Goal: Task Accomplishment & Management: Manage account settings

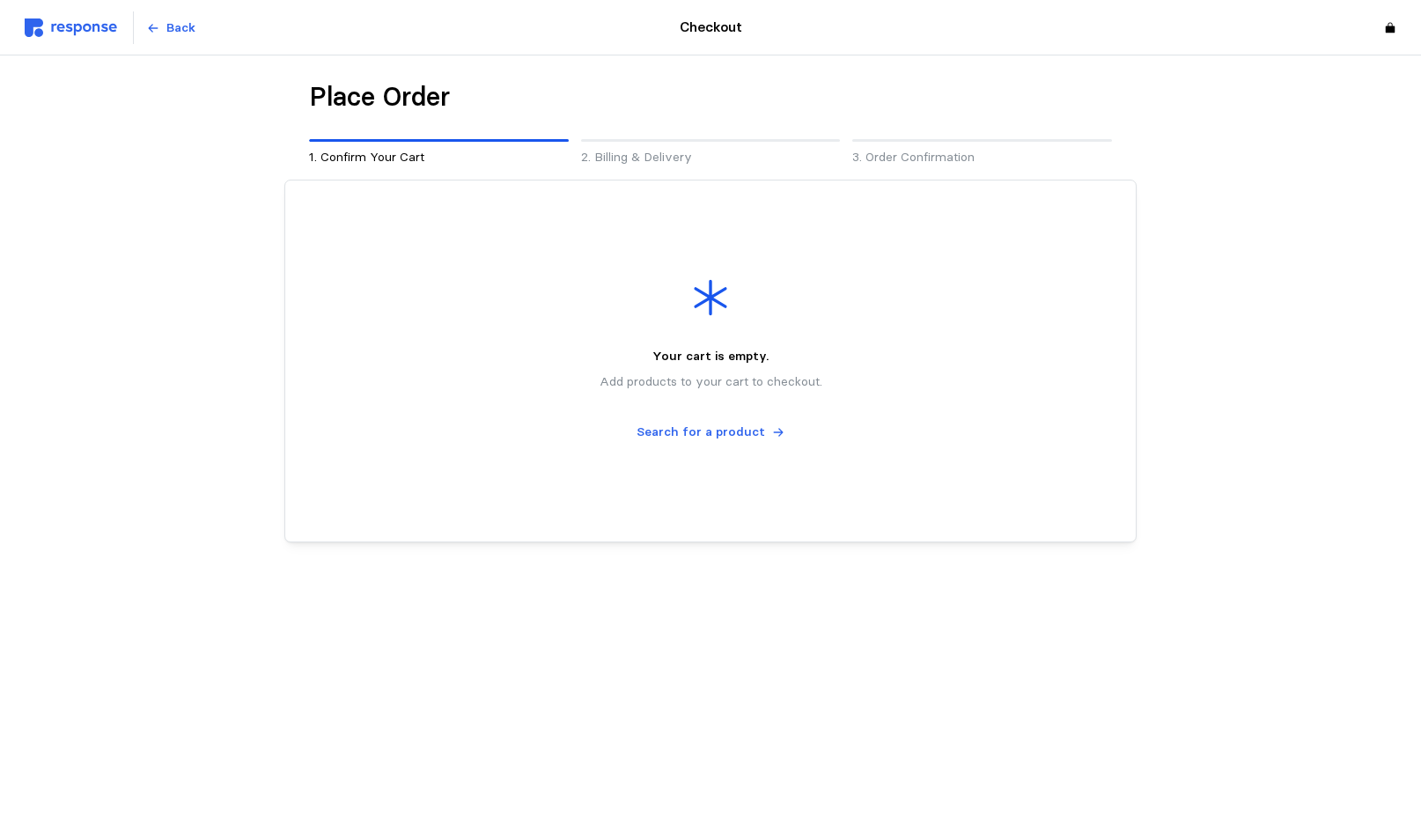
click at [71, 24] on img at bounding box center [70, 28] width 92 height 19
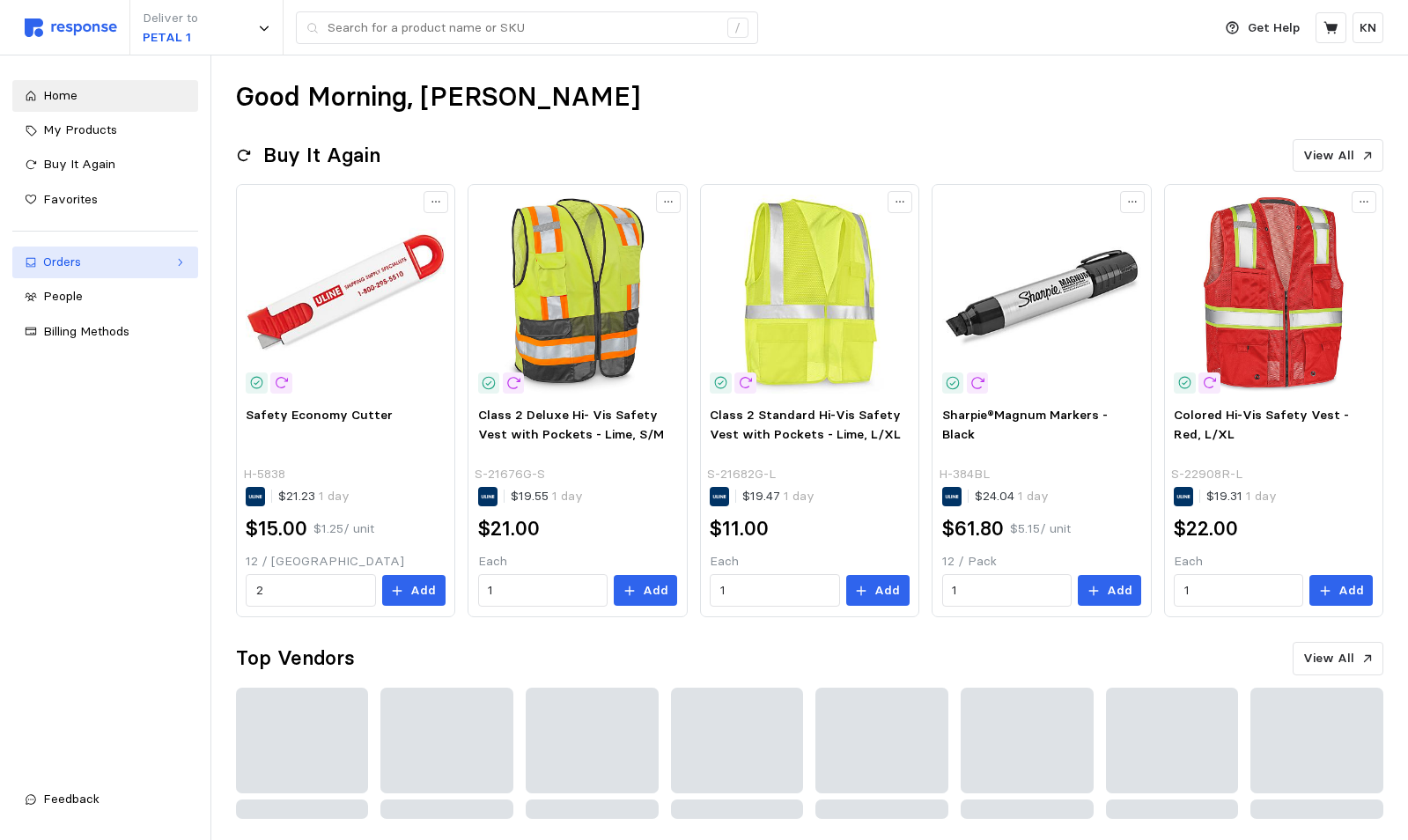
click at [67, 265] on div "Orders" at bounding box center [105, 262] width 124 height 20
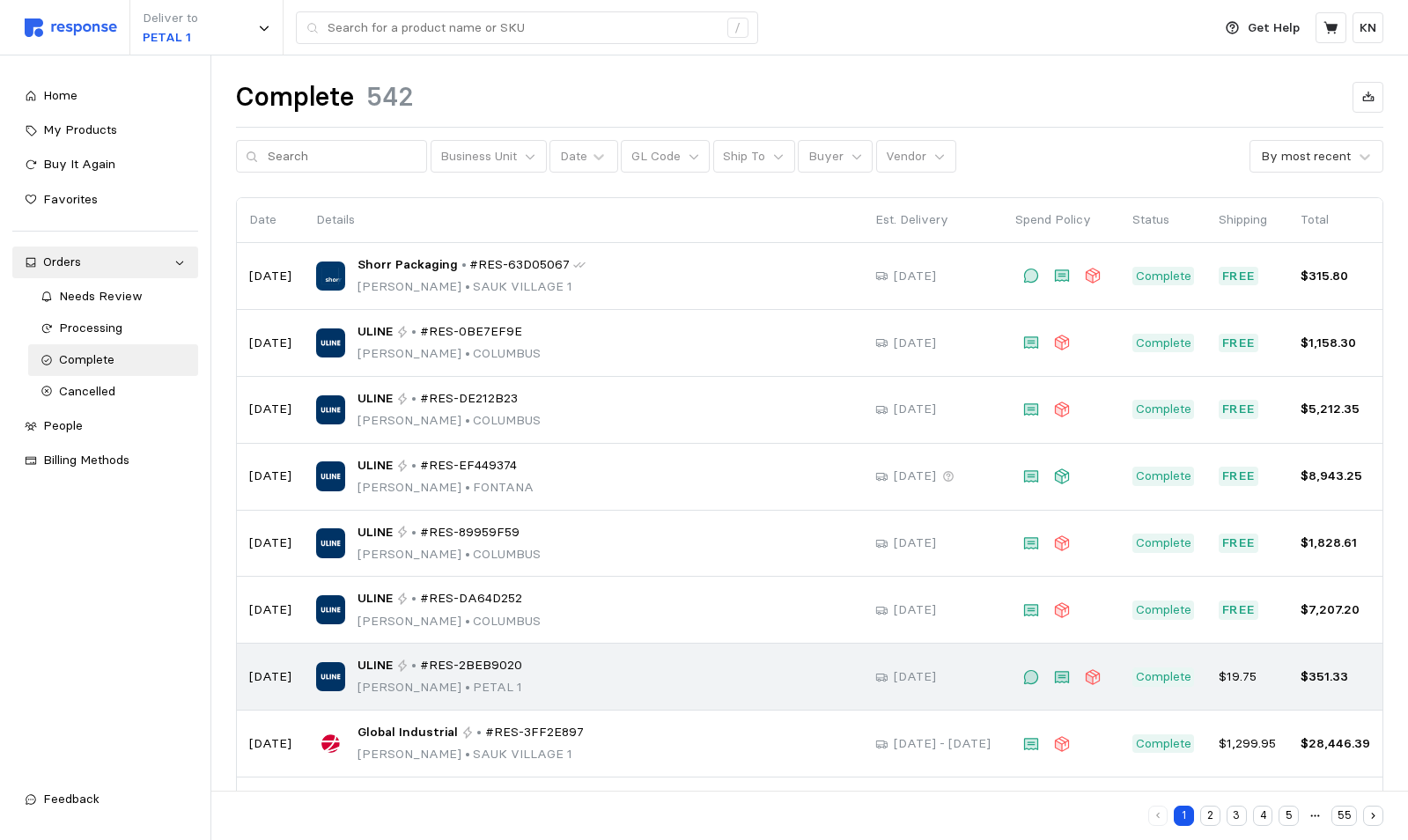
click at [423, 666] on span "#RES-2BEB9020" at bounding box center [471, 665] width 102 height 20
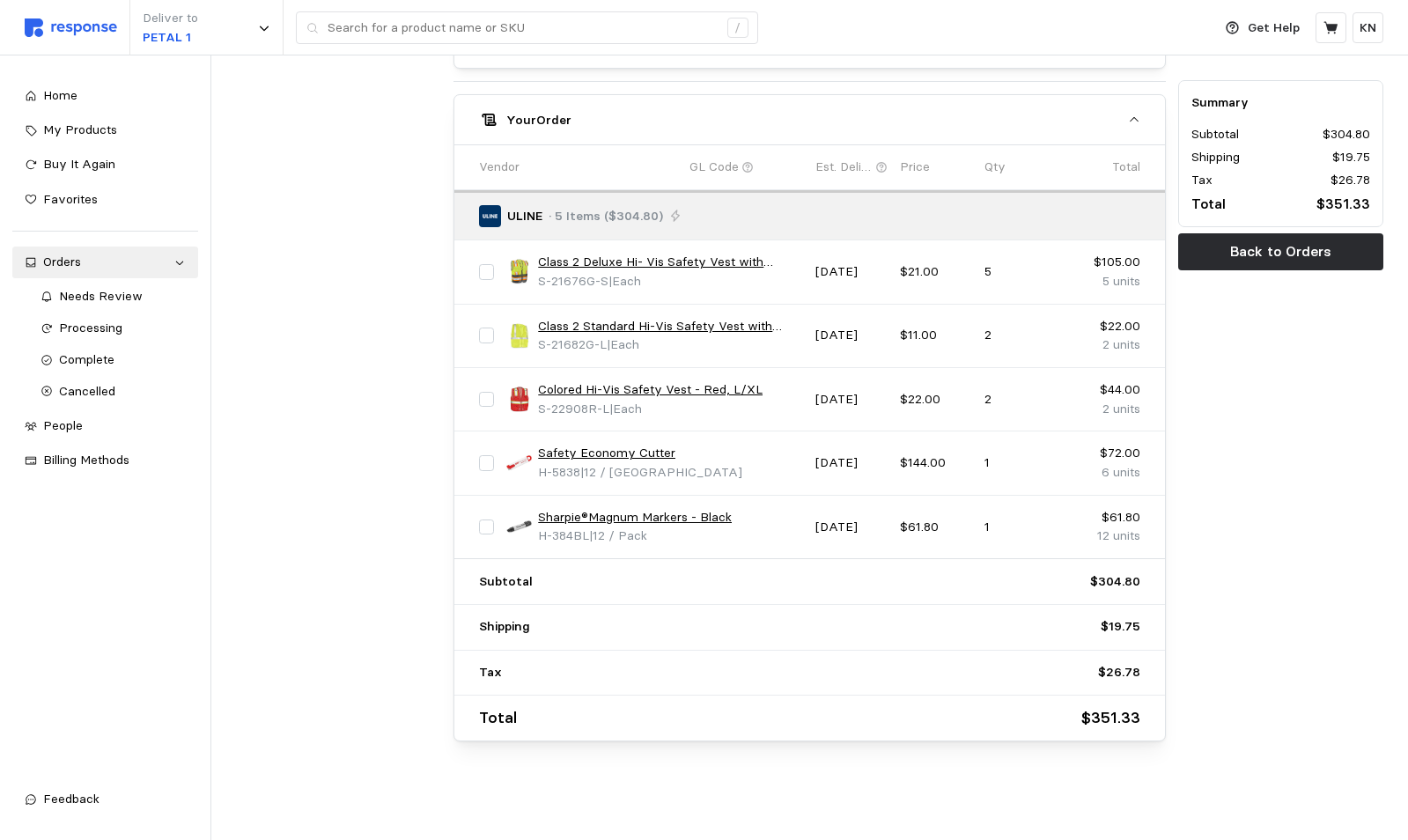
scroll to position [252, 0]
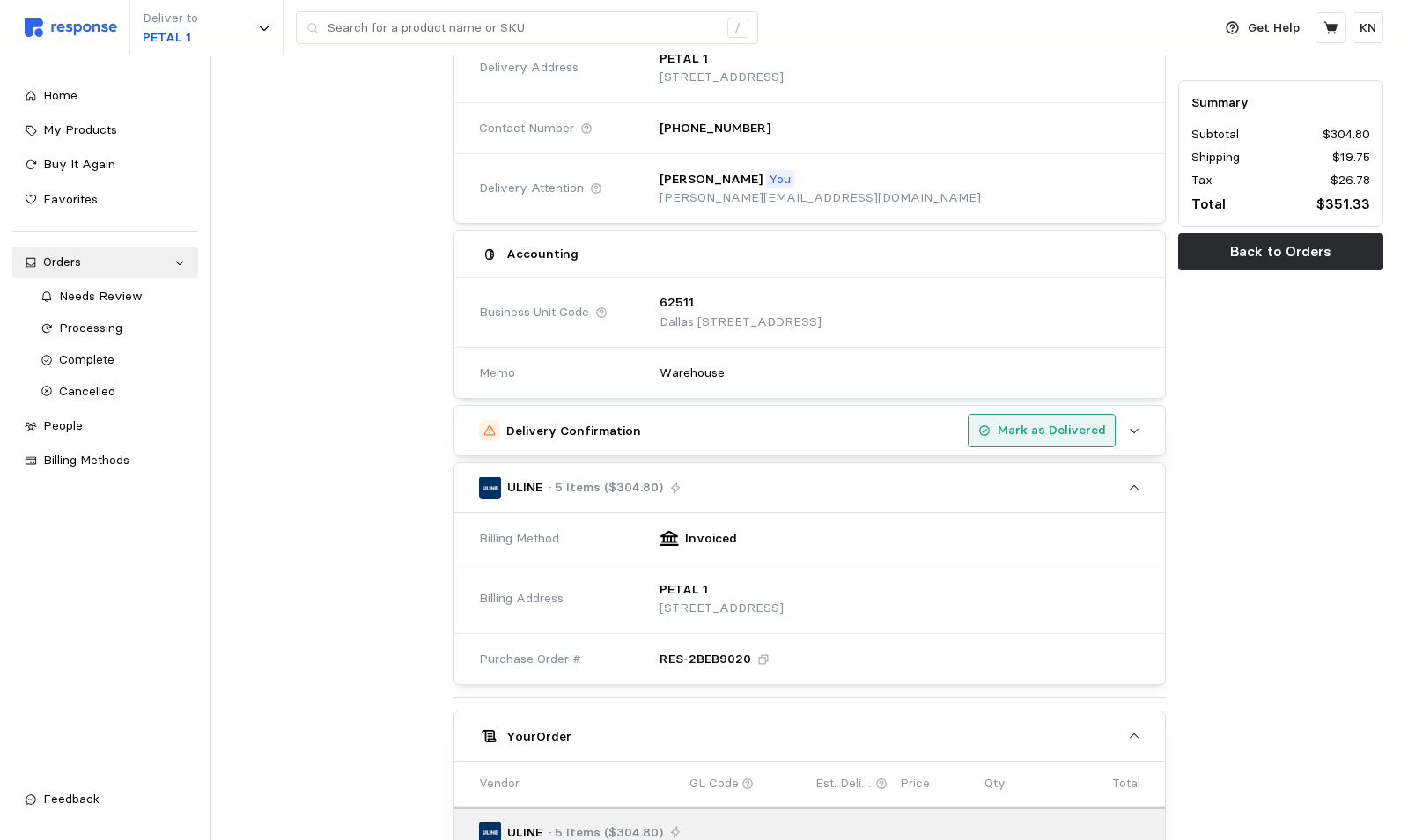
click at [1053, 431] on p "Mark as Delivered" at bounding box center [1051, 430] width 108 height 20
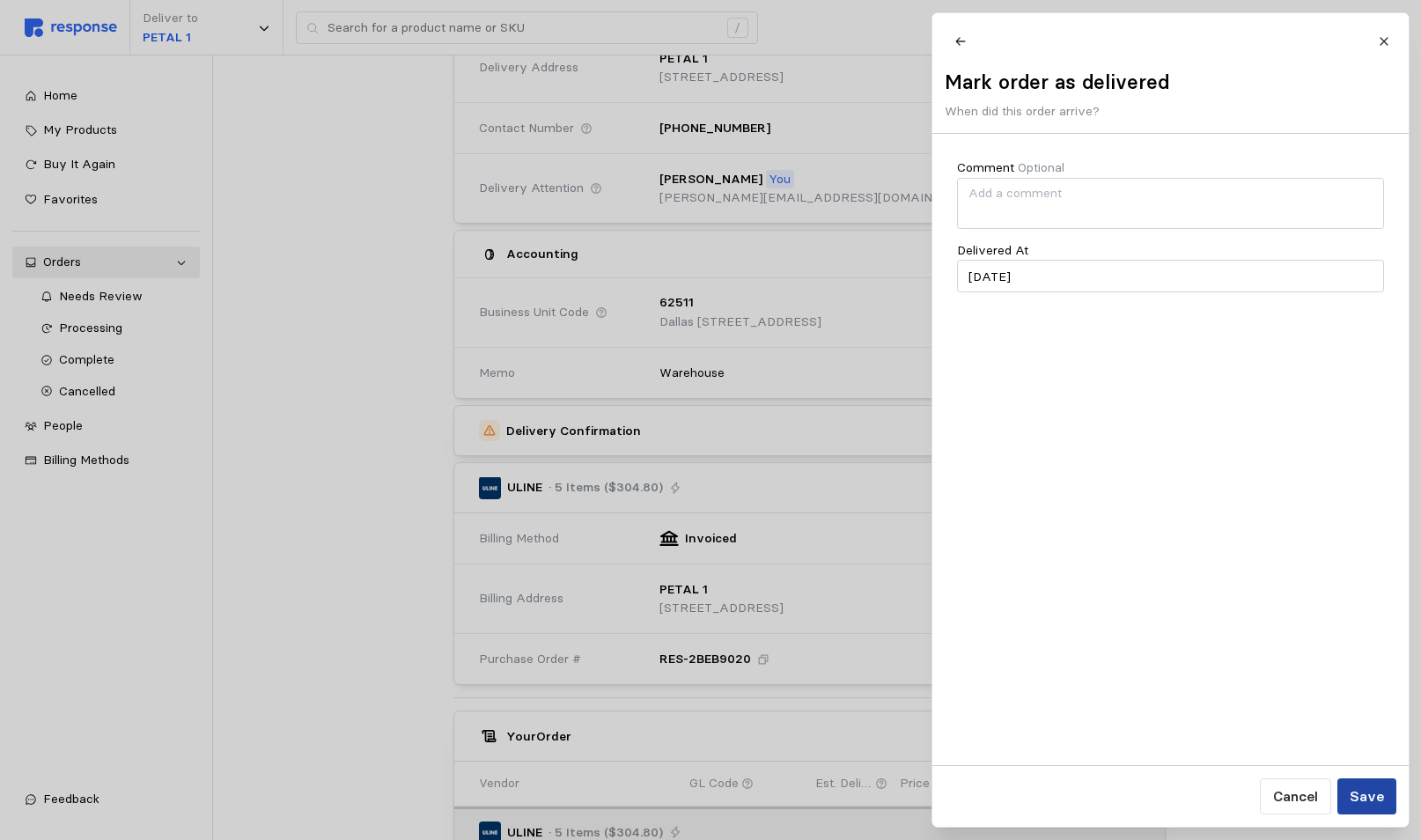
click at [1371, 793] on p "Save" at bounding box center [1366, 796] width 35 height 22
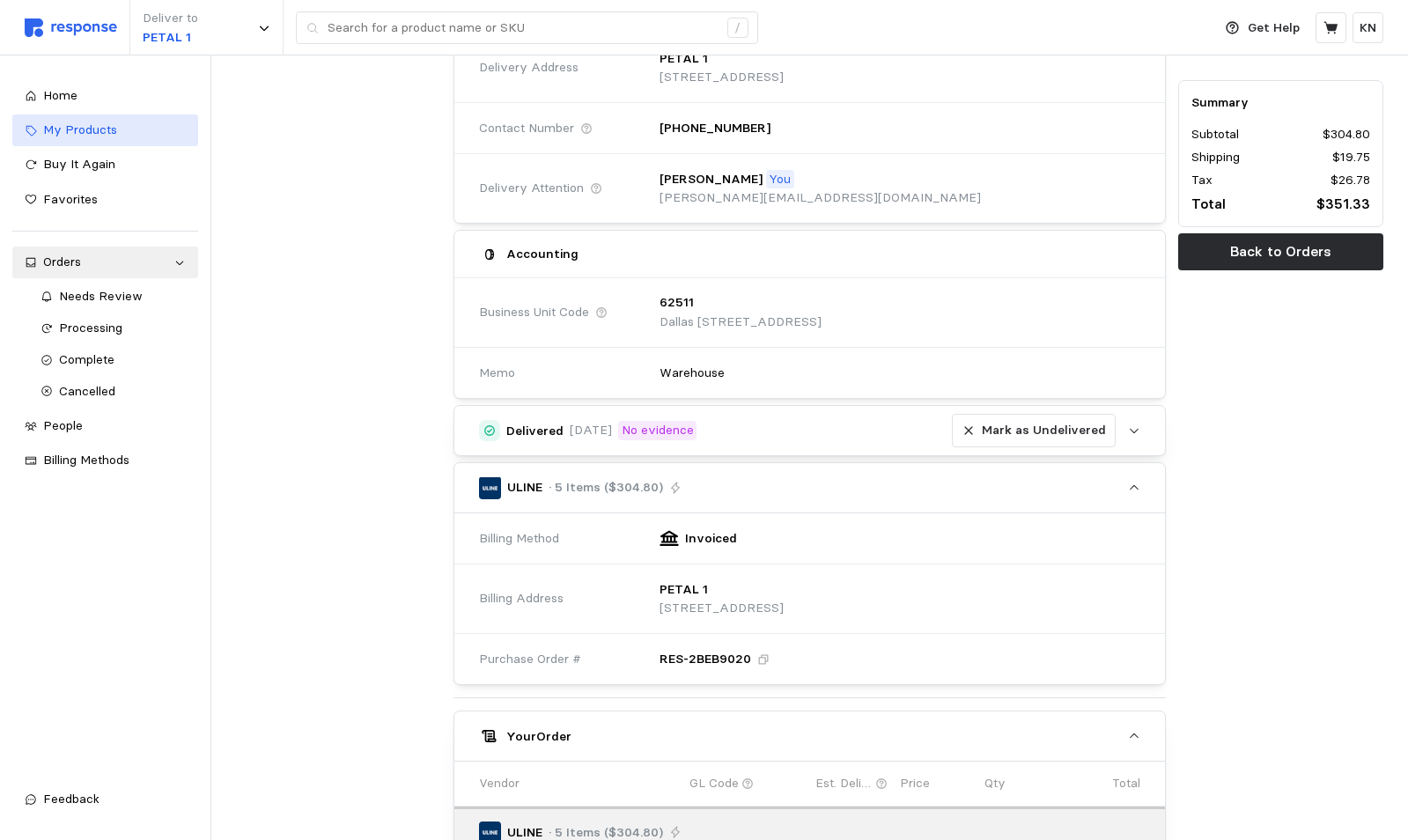
drag, startPoint x: 56, startPoint y: 94, endPoint x: 60, endPoint y: 115, distance: 21.4
click at [56, 94] on span "Home" at bounding box center [60, 95] width 35 height 16
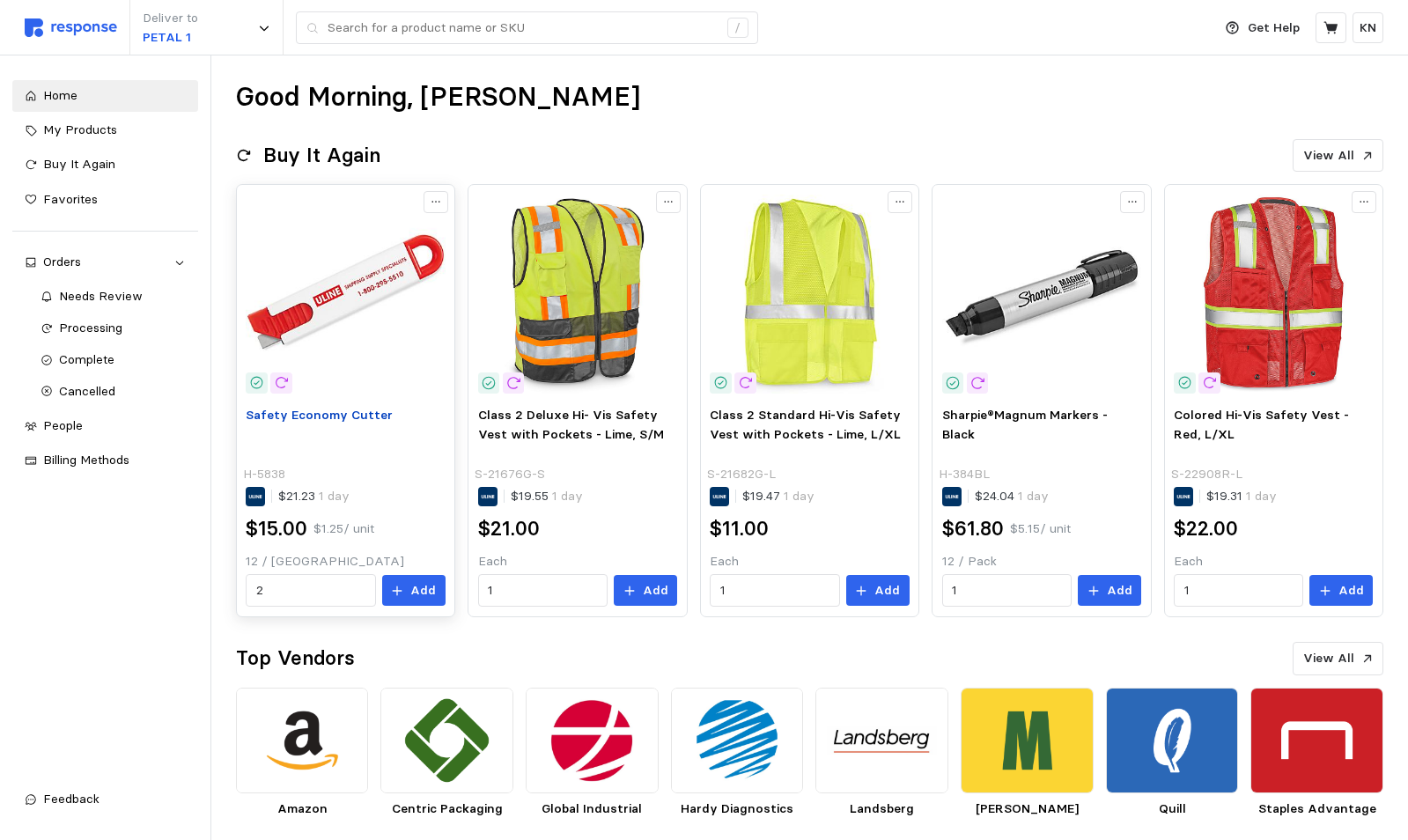
click at [326, 409] on span "Safety Economy Cutter" at bounding box center [319, 414] width 147 height 16
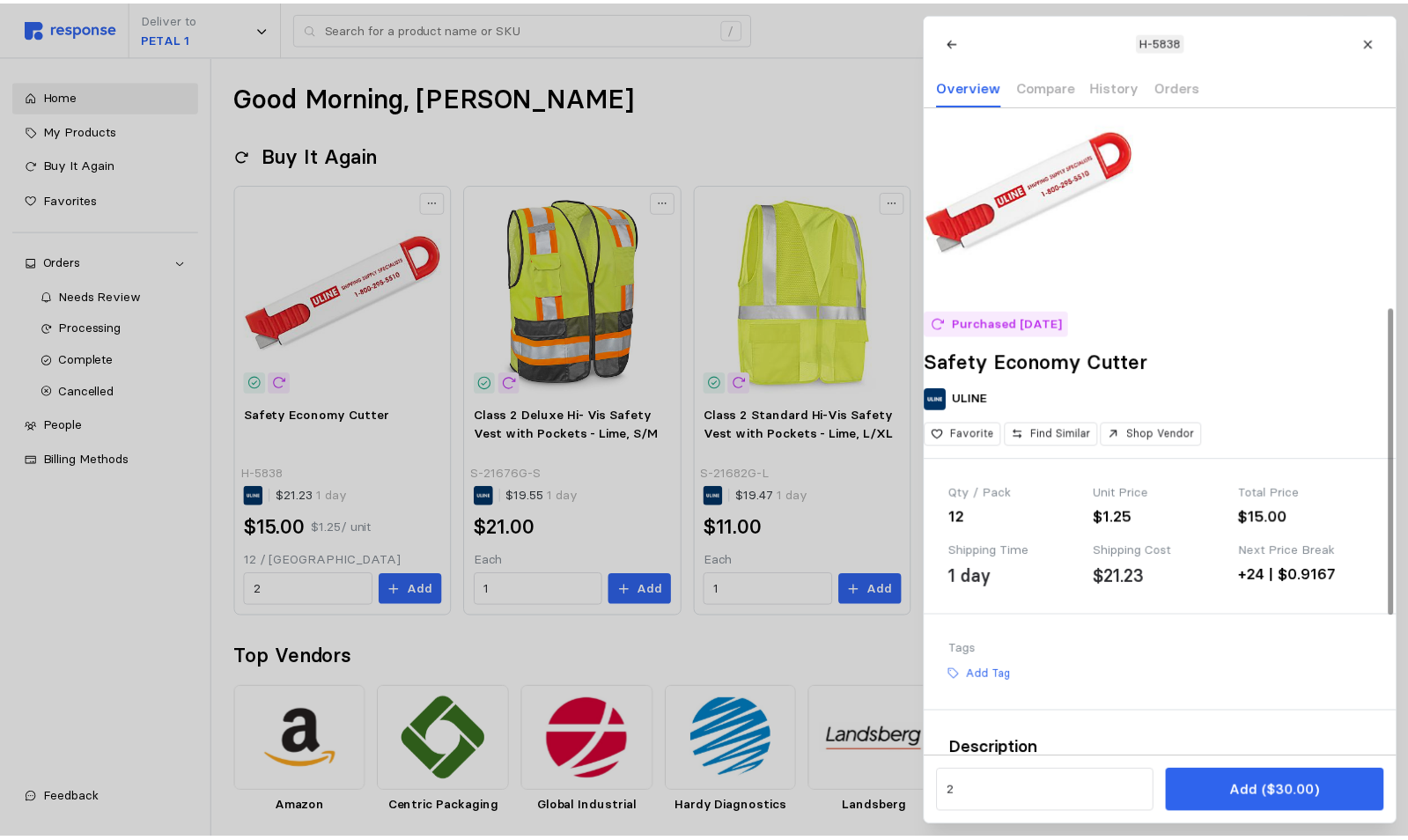
scroll to position [14, 0]
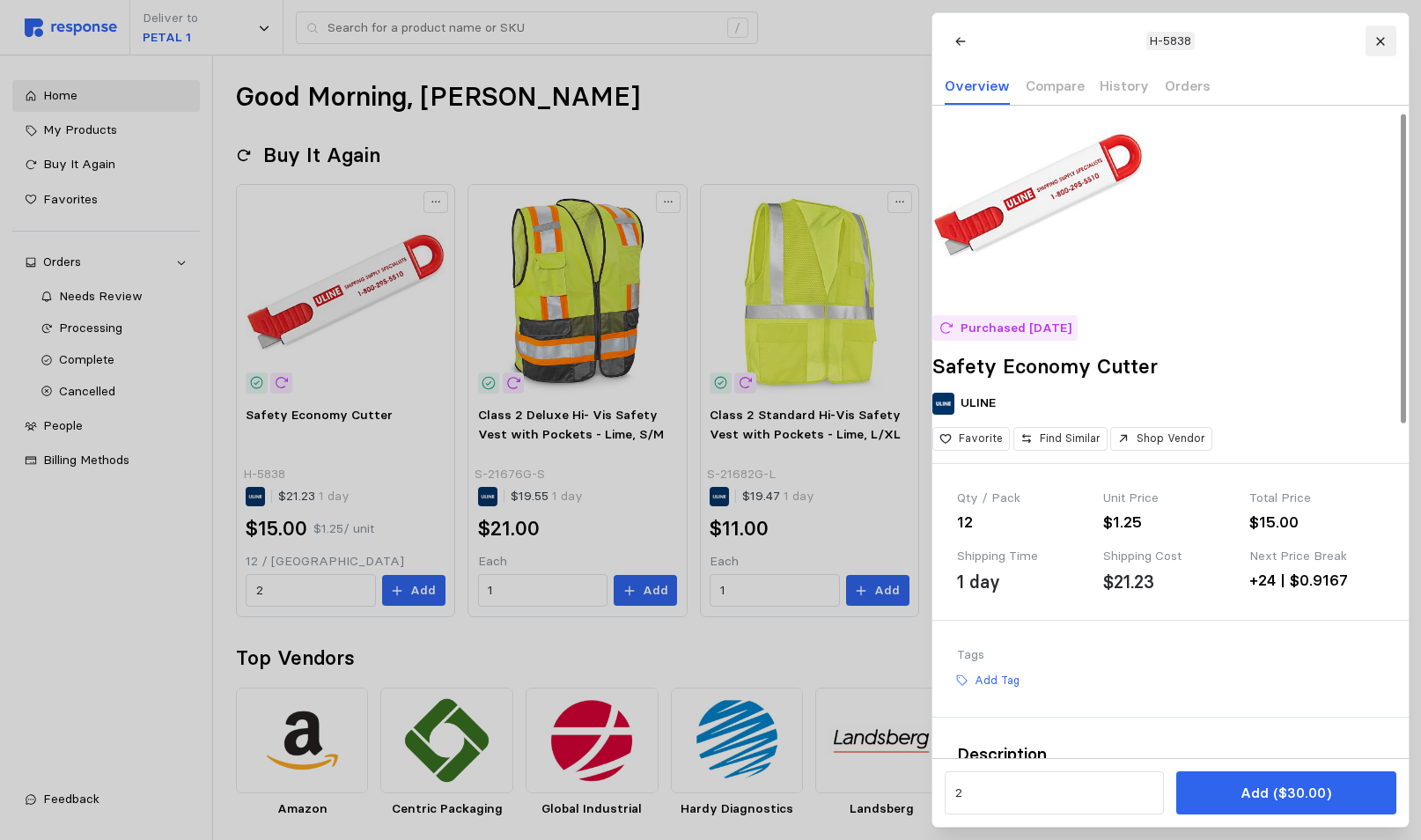
drag, startPoint x: 1382, startPoint y: 41, endPoint x: 733, endPoint y: 303, distance: 699.9
click at [1381, 41] on icon at bounding box center [1380, 40] width 8 height 8
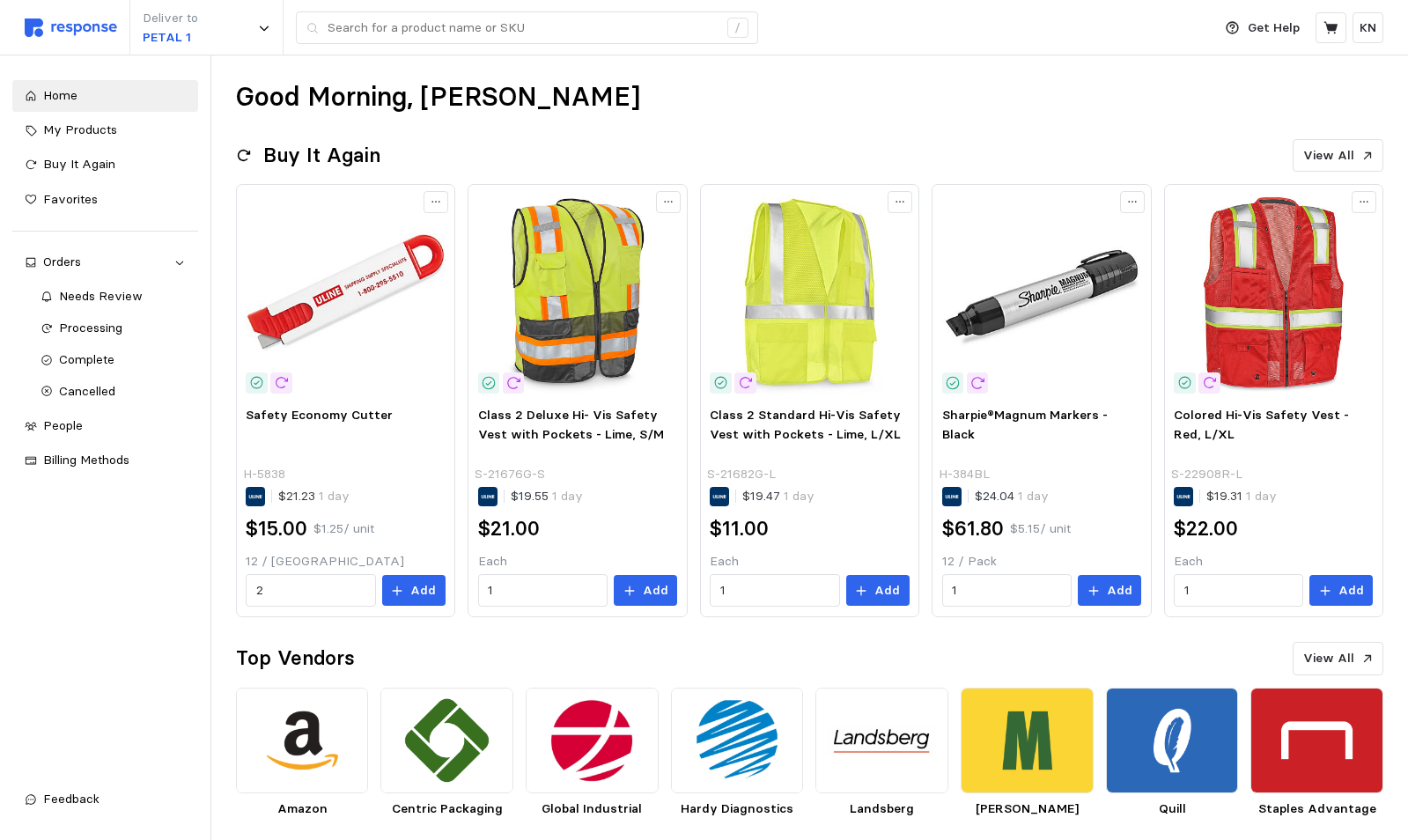
click at [77, 609] on div "Home My Products Buy It Again Favorites Orders Needs Review Processing Complete…" at bounding box center [105, 425] width 186 height 691
click at [866, 85] on div "Good Morning, [PERSON_NAME]" at bounding box center [809, 97] width 1148 height 35
click at [64, 100] on span "Home" at bounding box center [60, 95] width 35 height 16
